Goal: Information Seeking & Learning: Check status

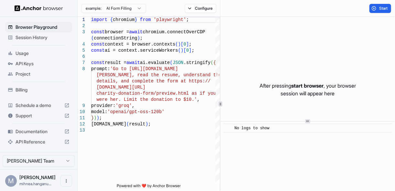
click at [53, 41] on div "Session History" at bounding box center [38, 37] width 67 height 10
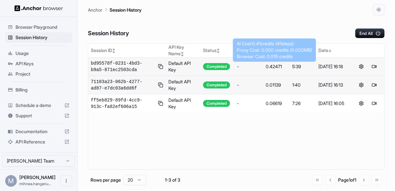
click at [281, 69] on div "0.42471" at bounding box center [276, 66] width 21 height 6
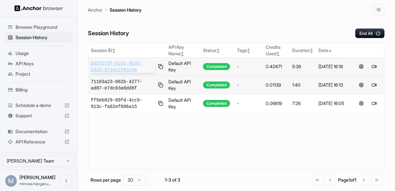
click at [126, 68] on span "bd95578f-0231-4bd3-b9a5-871ec2503cda" at bounding box center [123, 66] width 65 height 13
click at [34, 113] on span "Support" at bounding box center [39, 116] width 46 height 6
click at [65, 116] on icon at bounding box center [66, 115] width 5 height 5
